Goal: Task Accomplishment & Management: Use online tool/utility

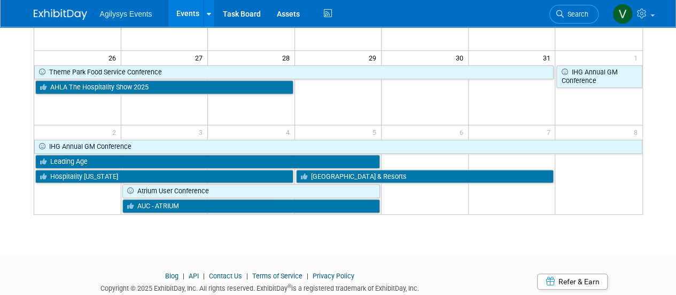
scroll to position [344, 0]
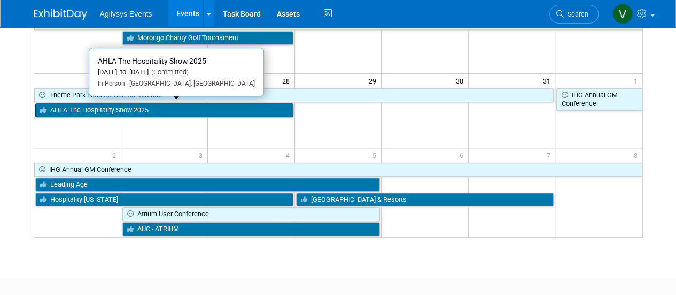
click at [176, 109] on link "AHLA The Hospitality Show 2025" at bounding box center [164, 110] width 258 height 14
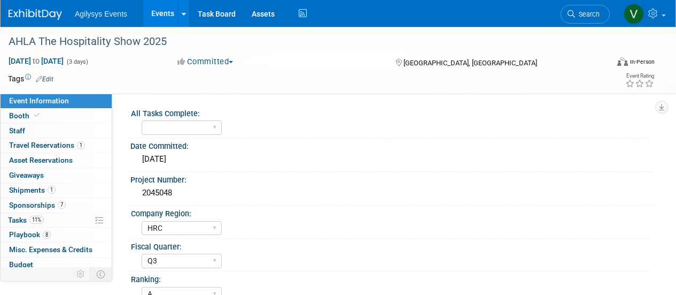
select select "HRC"
select select "Q3"
select select "A"
select select "Yes"
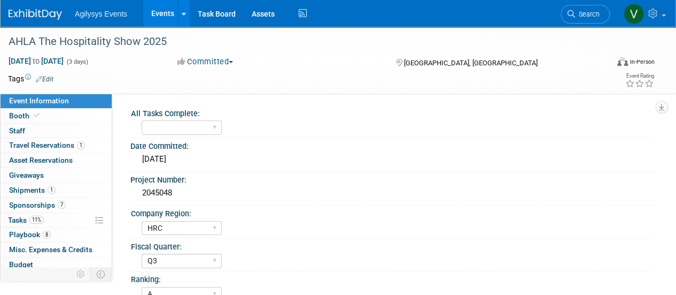
click at [42, 19] on img at bounding box center [35, 14] width 53 height 11
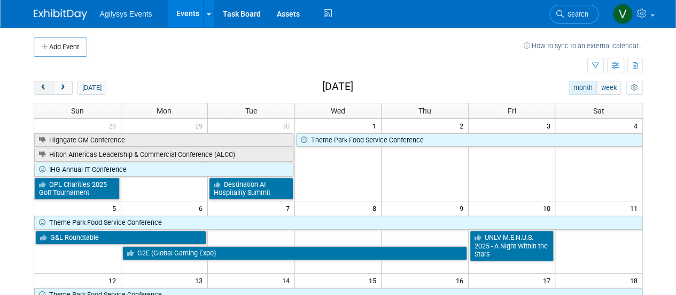
click at [49, 83] on button "prev" at bounding box center [44, 88] width 20 height 14
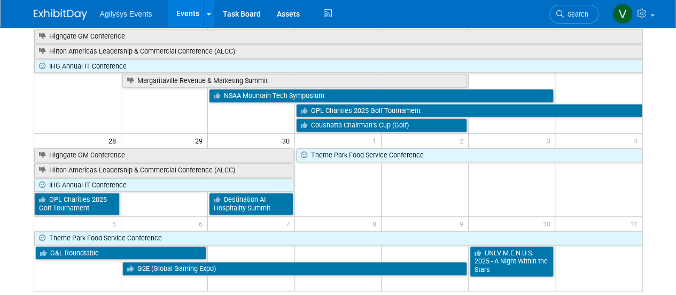
scroll to position [468, 0]
